Goal: Understand process/instructions

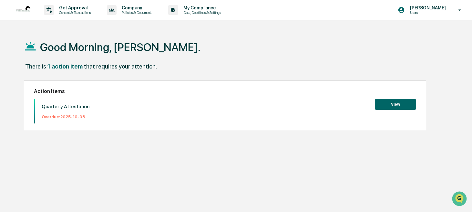
click at [394, 104] on button "View" at bounding box center [395, 104] width 41 height 11
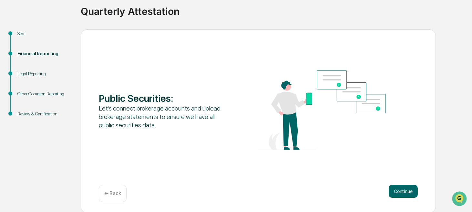
scroll to position [48, 0]
click at [395, 190] on button "Continue" at bounding box center [402, 190] width 29 height 13
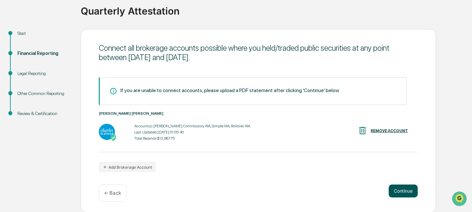
click at [398, 190] on button "Continue" at bounding box center [402, 190] width 29 height 13
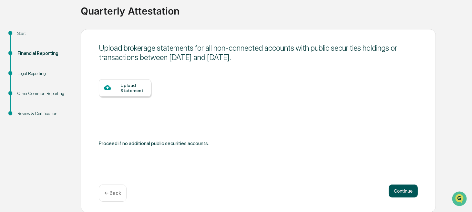
click at [401, 191] on button "Continue" at bounding box center [402, 190] width 29 height 13
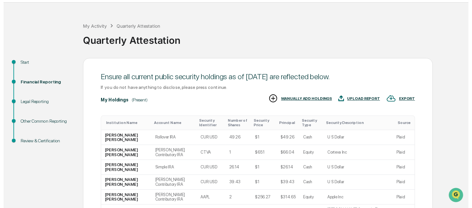
scroll to position [147, 0]
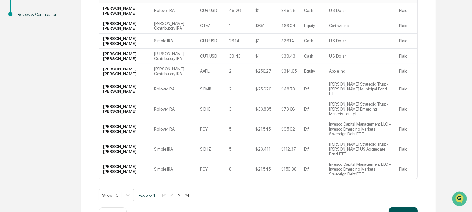
click at [397, 207] on button "Continue" at bounding box center [402, 213] width 29 height 13
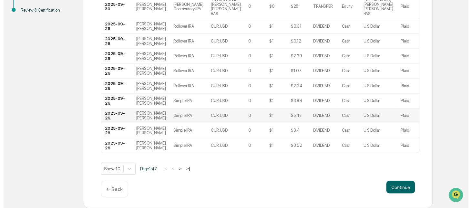
scroll to position [152, 0]
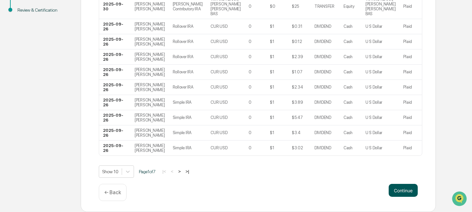
click at [399, 187] on button "Continue" at bounding box center [402, 190] width 29 height 13
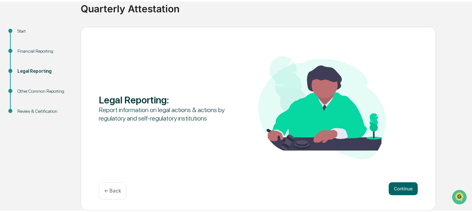
scroll to position [48, 0]
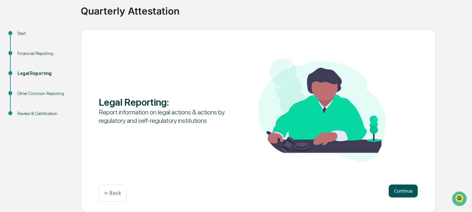
click at [397, 188] on button "Continue" at bounding box center [402, 190] width 29 height 13
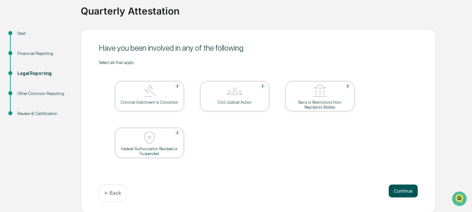
click at [403, 190] on button "Continue" at bounding box center [402, 190] width 29 height 13
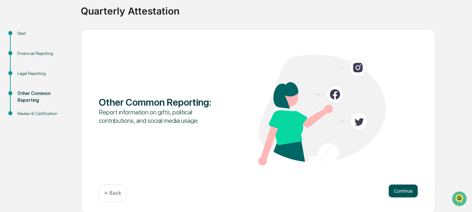
click at [399, 188] on button "Continue" at bounding box center [402, 190] width 29 height 13
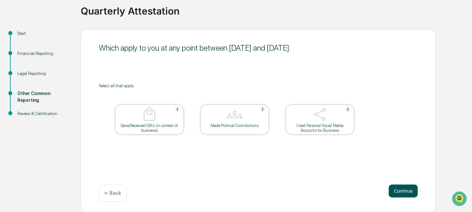
click at [401, 191] on button "Continue" at bounding box center [402, 190] width 29 height 13
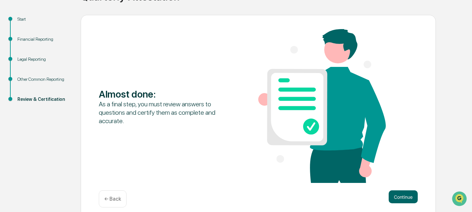
scroll to position [68, 0]
